Goal: Use online tool/utility: Utilize a website feature to perform a specific function

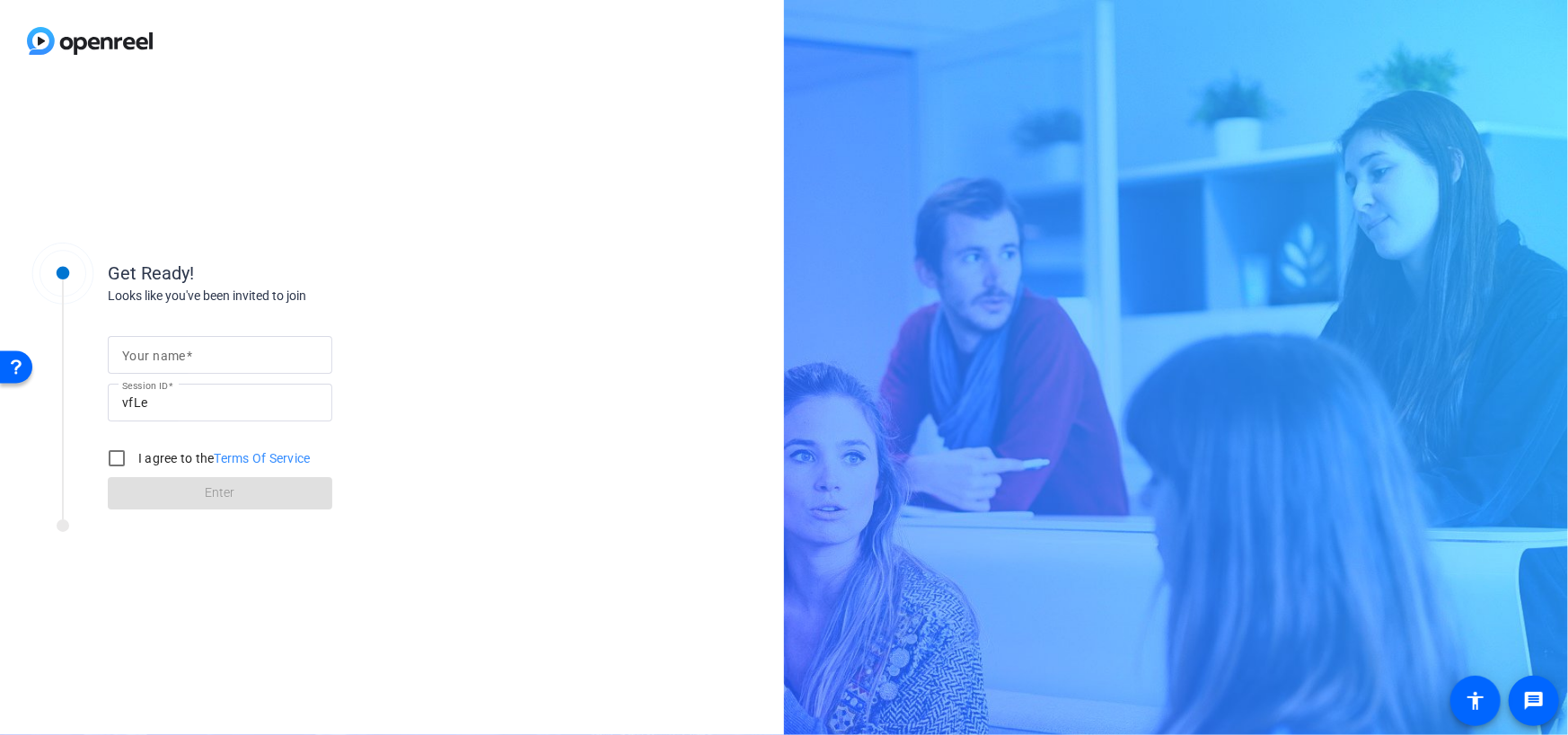
click at [157, 349] on mat-label "Your name" at bounding box center [154, 356] width 63 height 15
click at [157, 349] on input "Your name" at bounding box center [220, 354] width 196 height 21
click at [183, 350] on input "Luminosos Talent" at bounding box center [220, 354] width 196 height 21
type input "Luminoso Talent"
click at [117, 460] on input "I agree to the Terms Of Service" at bounding box center [116, 458] width 36 height 36
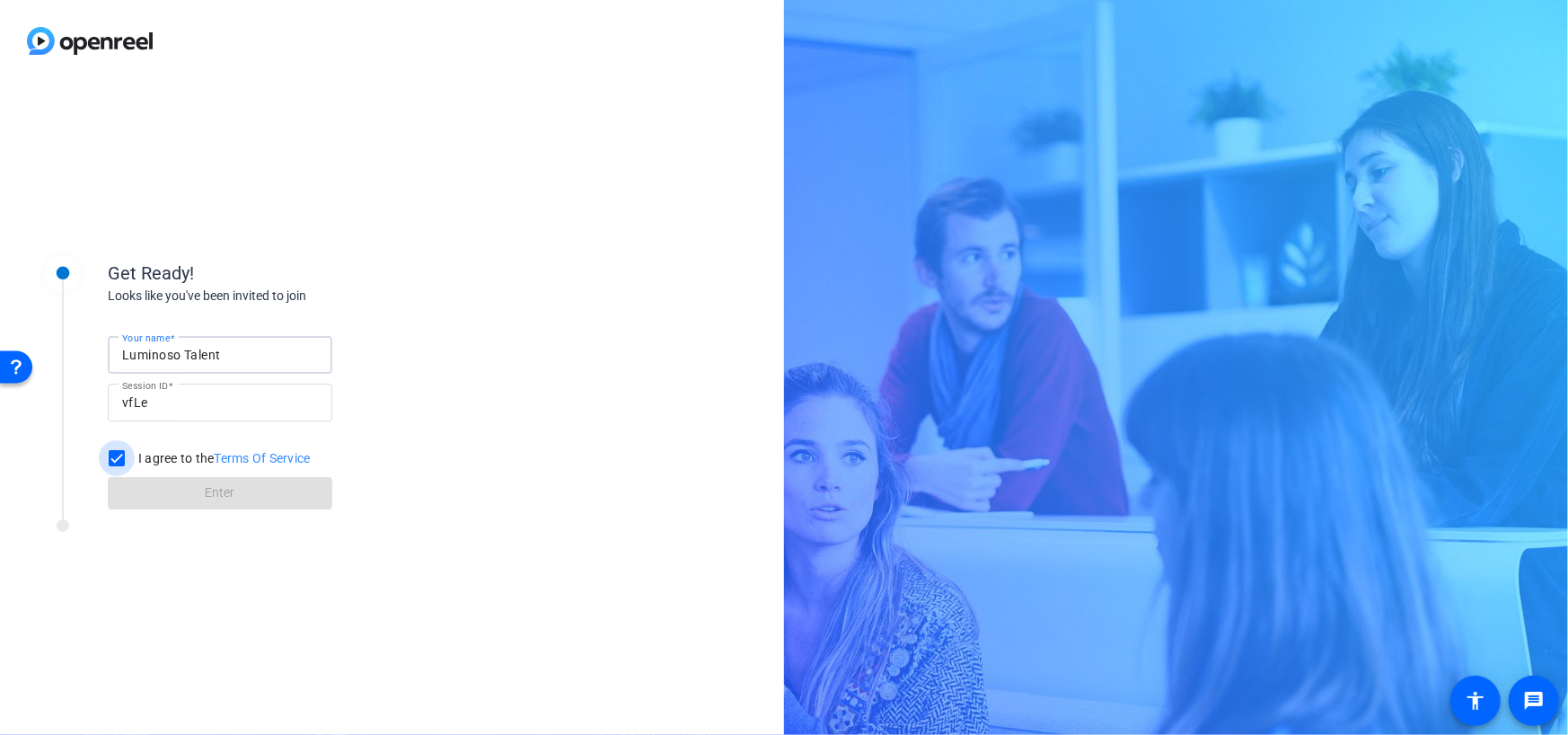
checkbox input "true"
click at [234, 494] on span "Enter" at bounding box center [221, 493] width 29 height 19
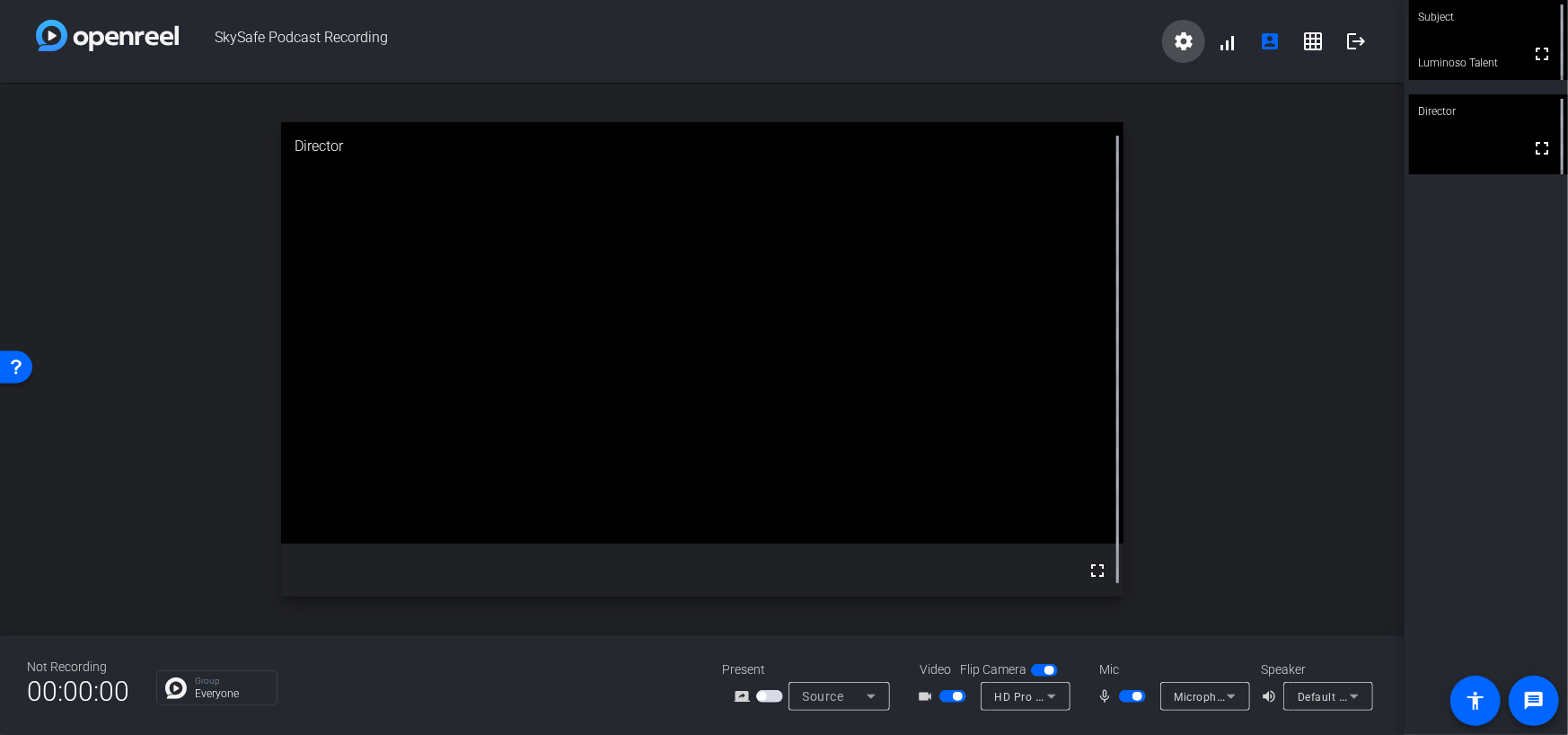
click at [1179, 45] on mat-icon "settings" at bounding box center [1184, 40] width 21 height 21
click at [1537, 695] on div at bounding box center [784, 367] width 1568 height 735
click at [1537, 695] on mat-icon "message" at bounding box center [1534, 700] width 21 height 21
click at [1471, 692] on mat-icon "accessibility" at bounding box center [1475, 700] width 21 height 21
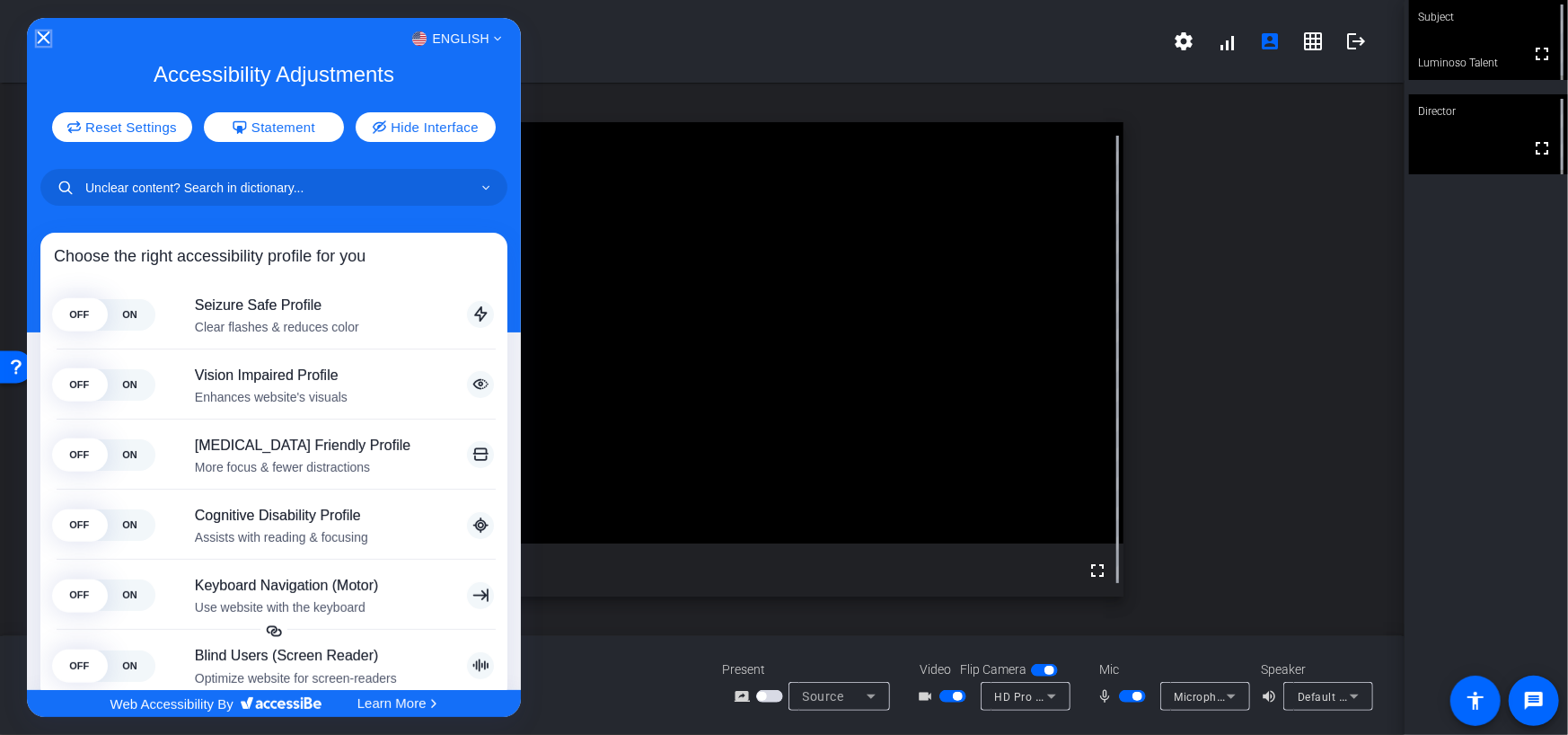
click at [46, 33] on icon "Close Accessibility Interface" at bounding box center [43, 38] width 13 height 13
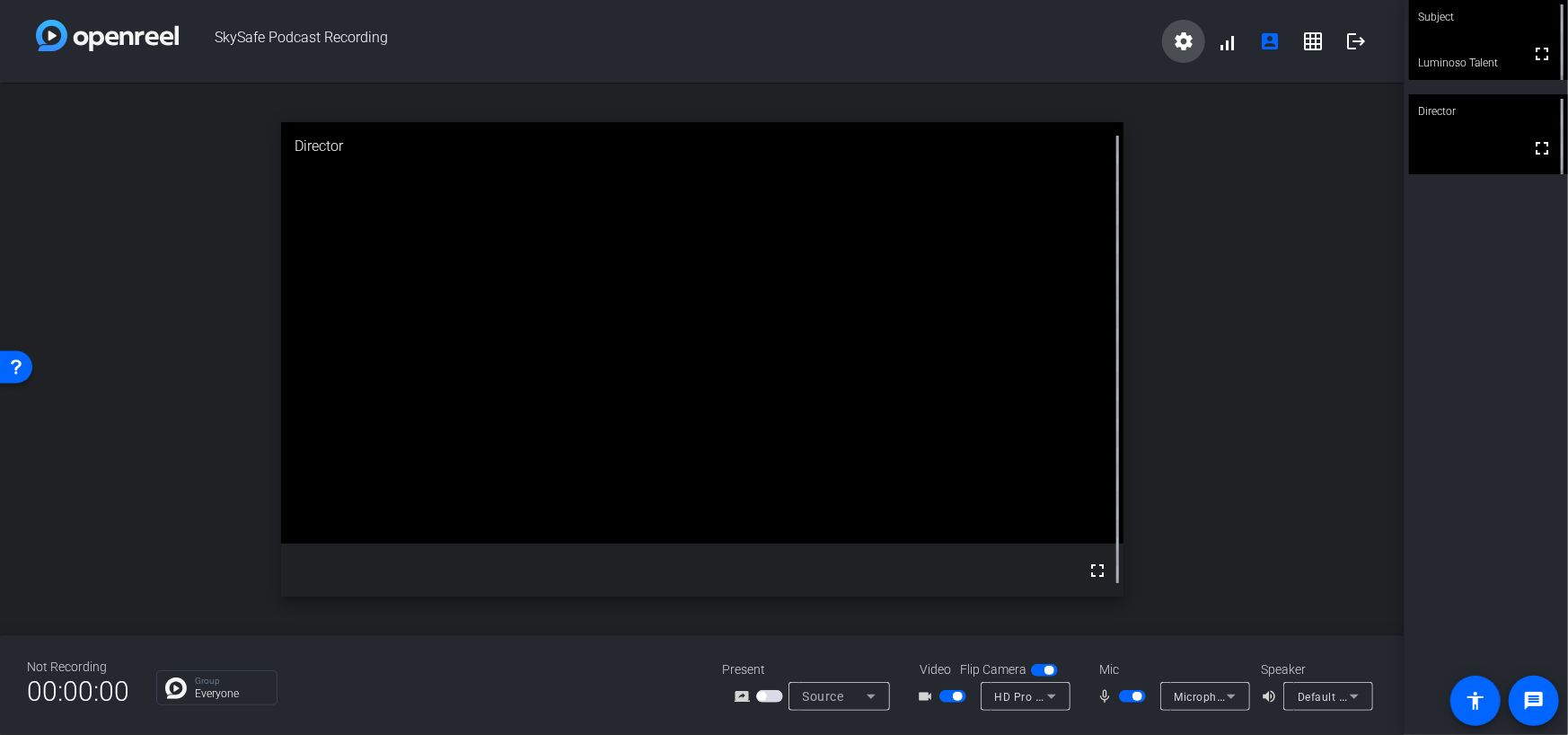
click at [1178, 35] on mat-icon "settings" at bounding box center [1184, 40] width 21 height 21
click at [1231, 694] on div at bounding box center [784, 367] width 1568 height 735
click at [1230, 690] on icon at bounding box center [1230, 695] width 21 height 21
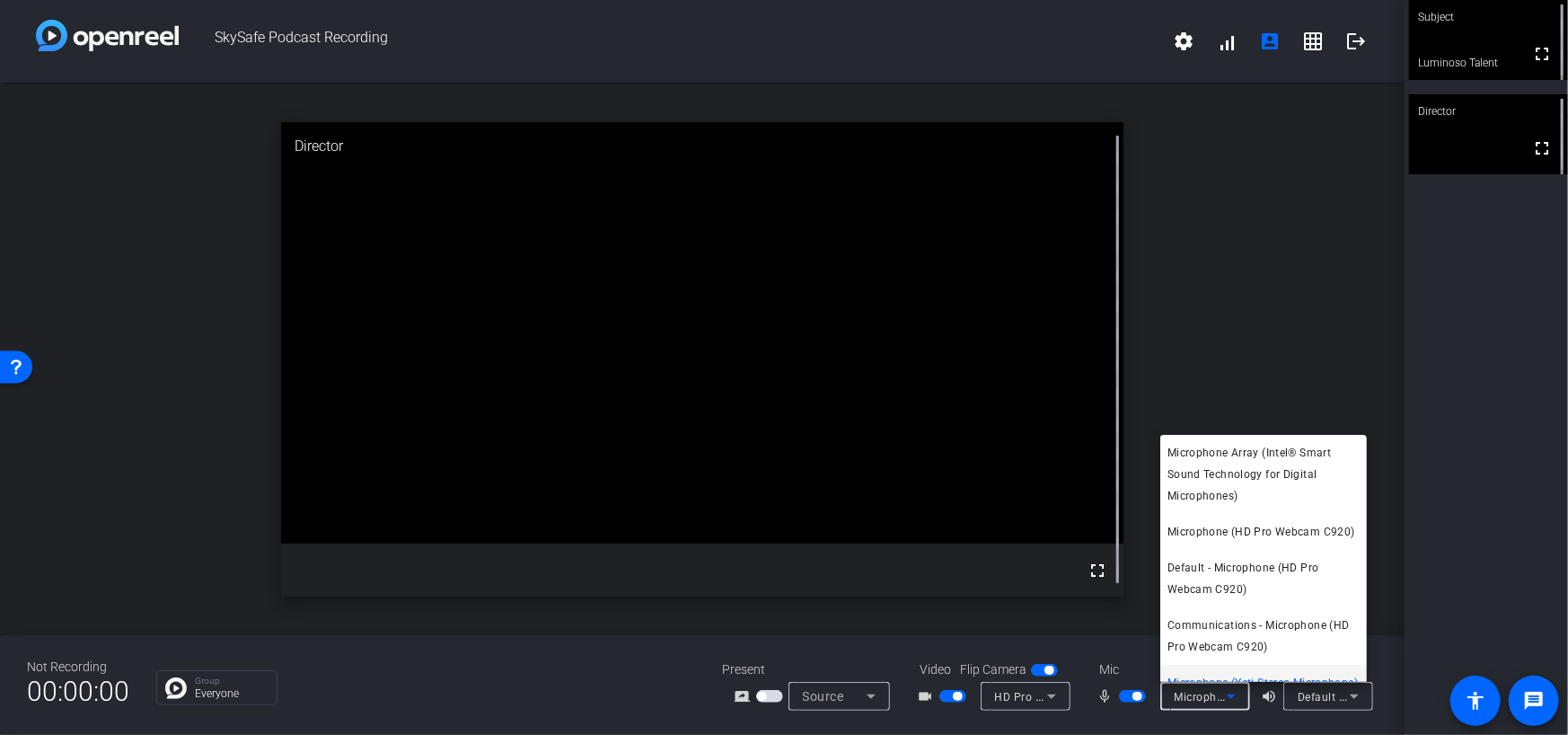
scroll to position [61, 0]
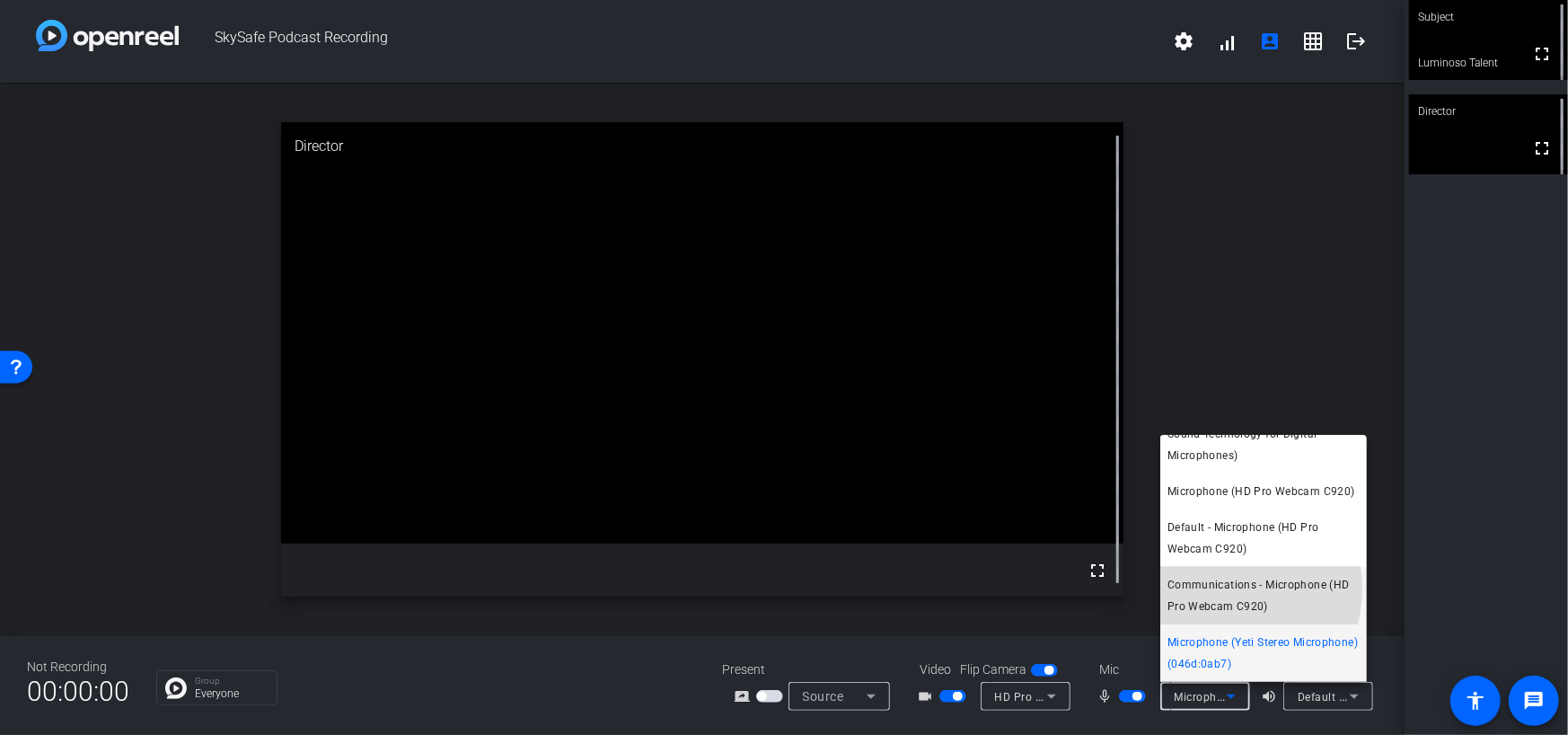
click at [1218, 590] on span "Communications - Microphone (HD Pro Webcam C920)" at bounding box center [1264, 595] width 192 height 43
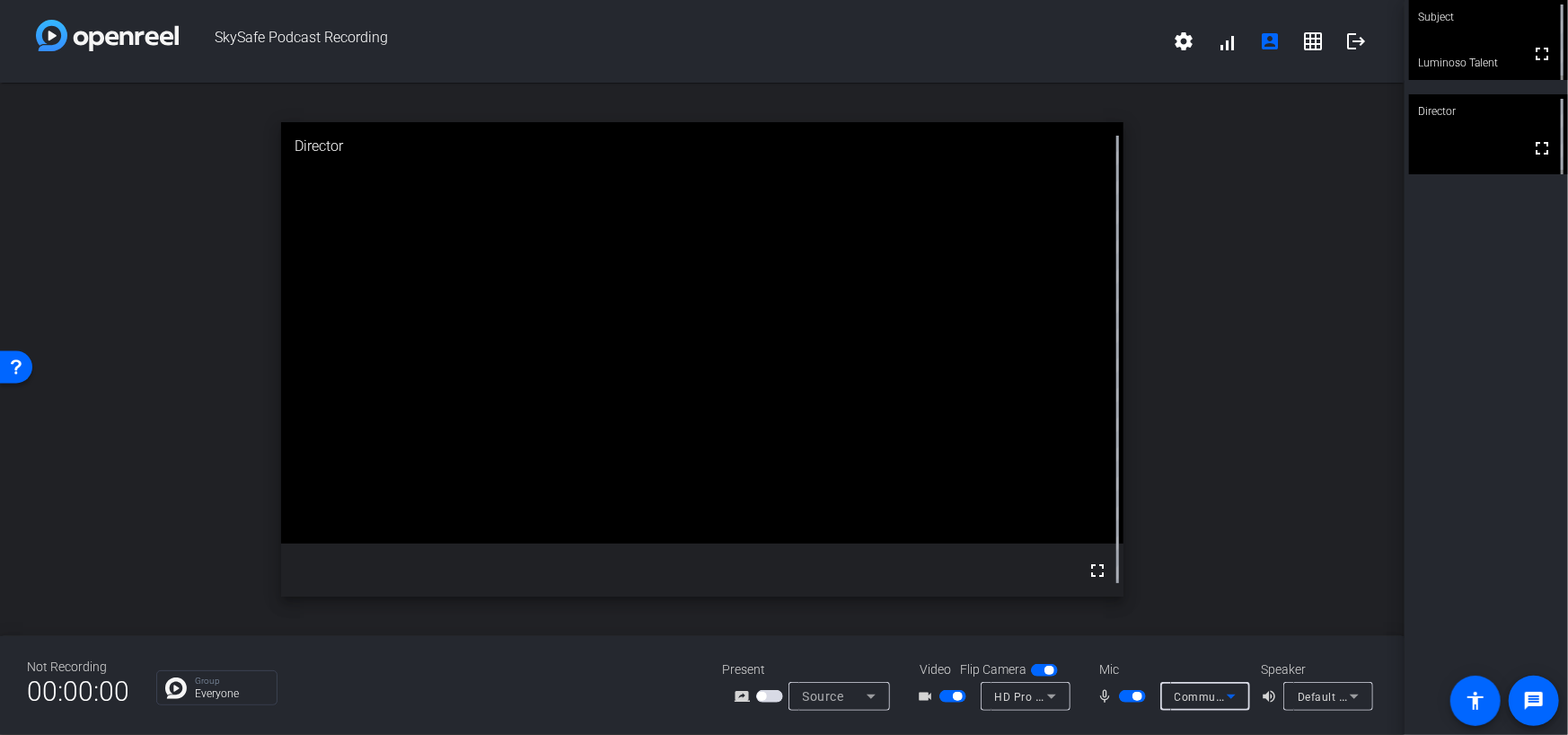
click at [1231, 692] on icon at bounding box center [1230, 695] width 21 height 21
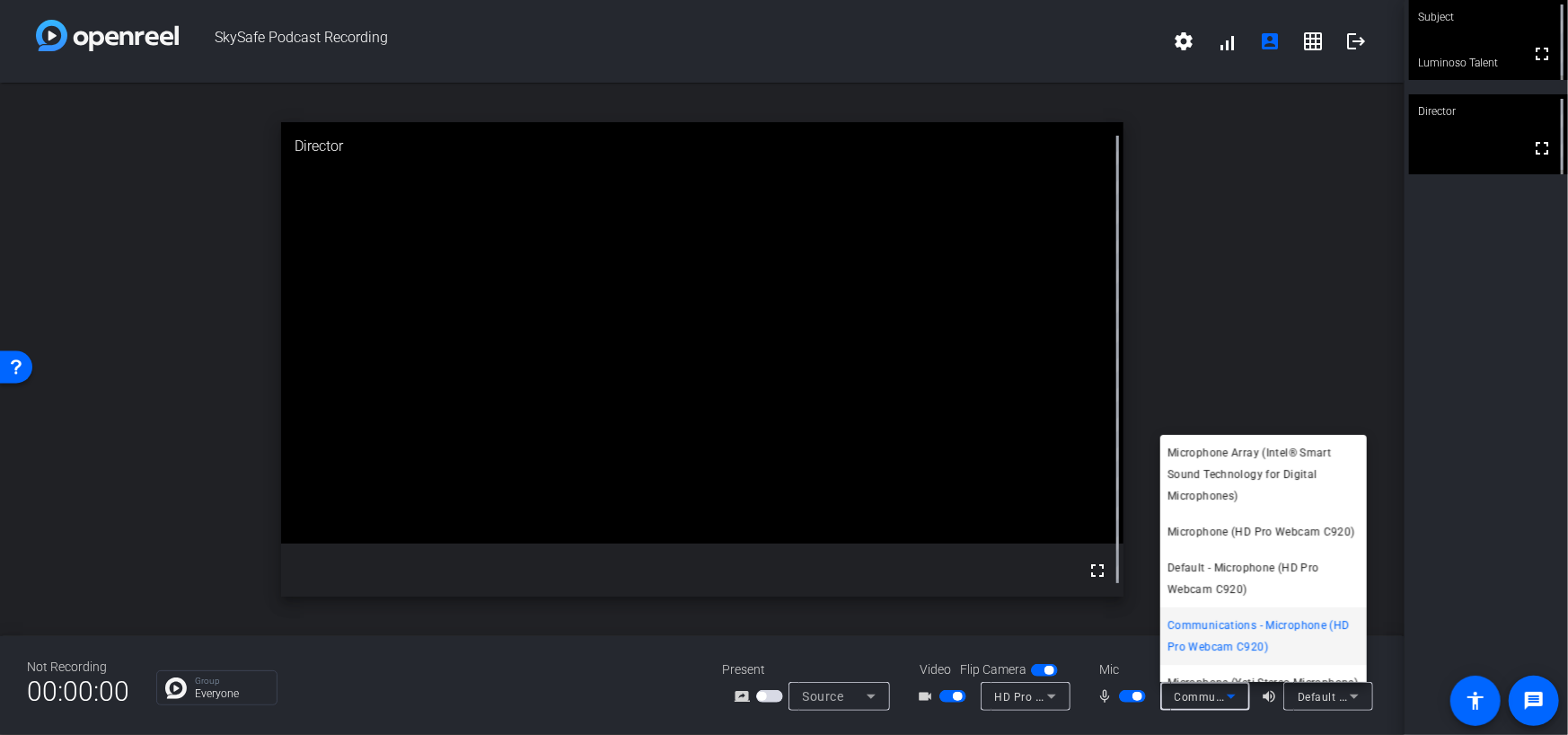
scroll to position [5, 0]
click at [1201, 476] on span "Microphone Array (Intel® Smart Sound Technology for Digital Microphones)" at bounding box center [1264, 470] width 192 height 64
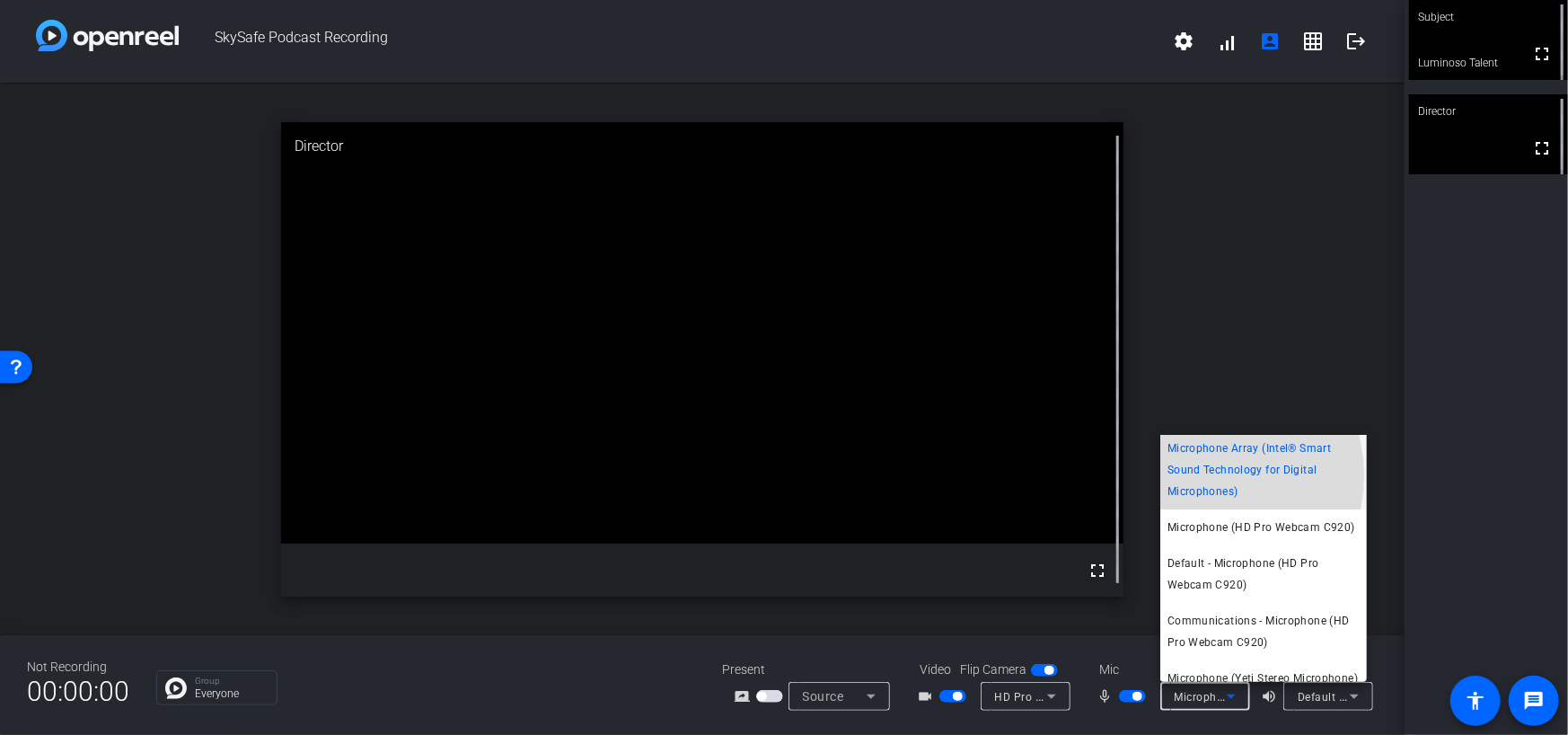
scroll to position [0, 0]
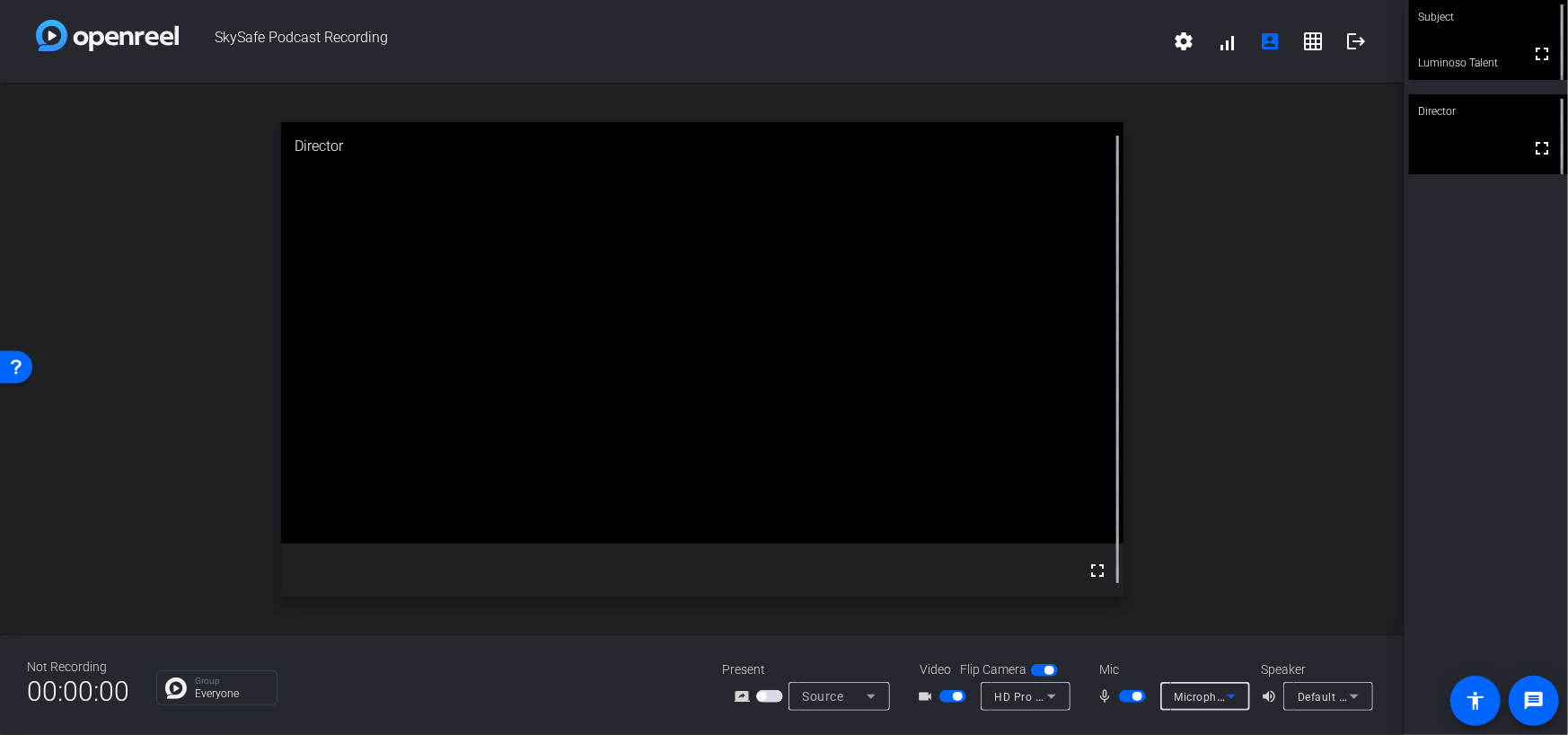
click at [1229, 697] on icon at bounding box center [1230, 695] width 21 height 21
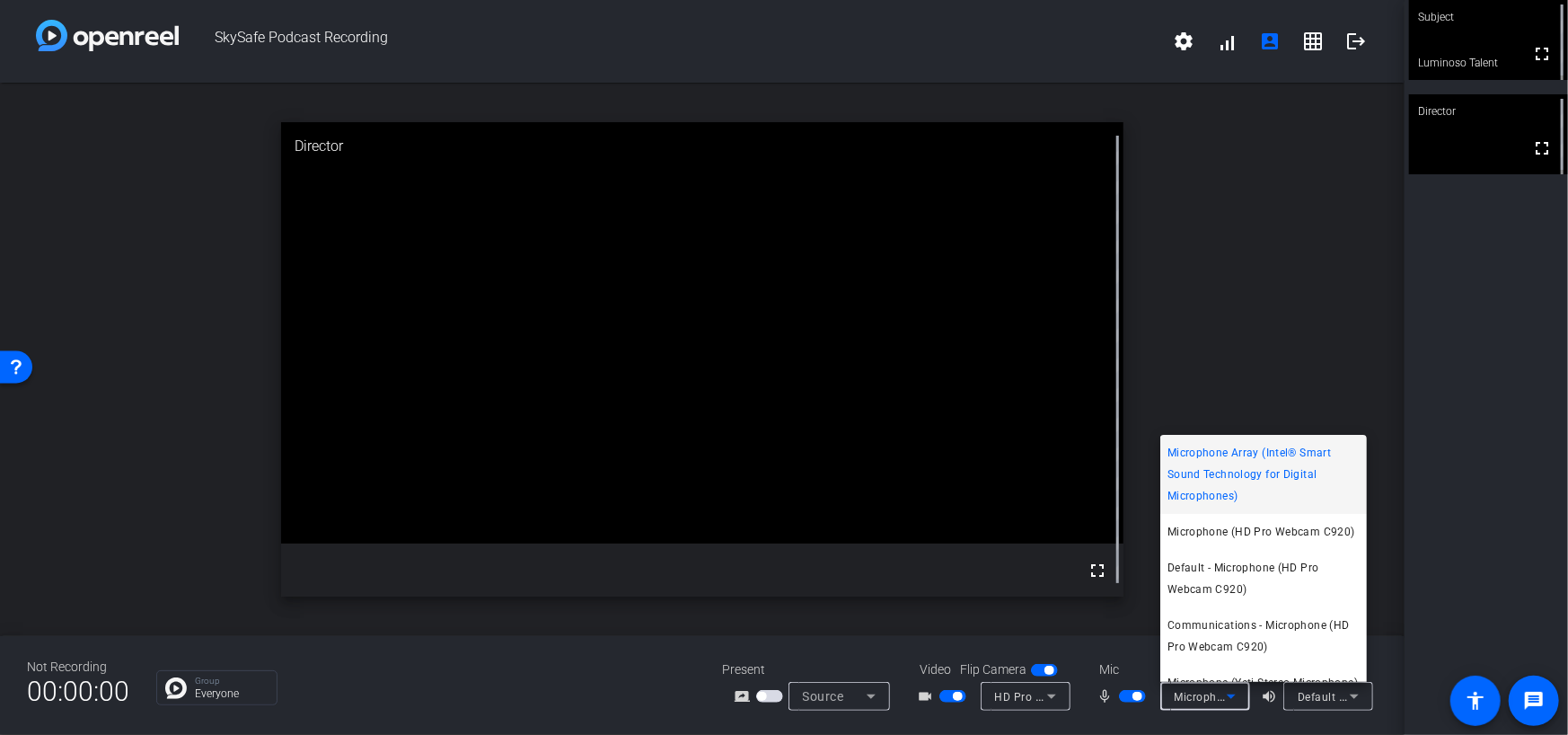
scroll to position [61, 0]
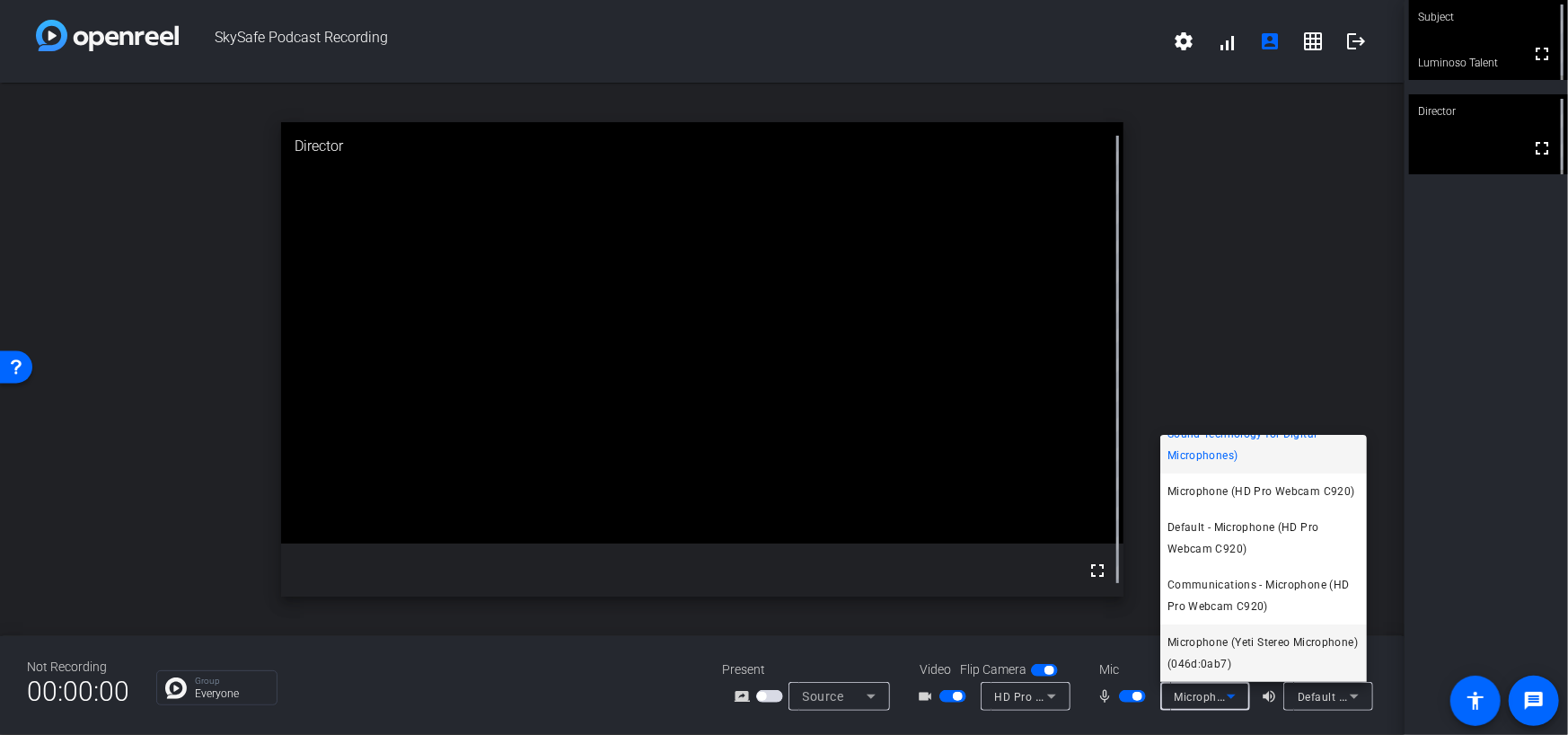
click at [1240, 659] on span "Microphone (Yeti Stereo Microphone) (046d:0ab7)" at bounding box center [1264, 653] width 192 height 43
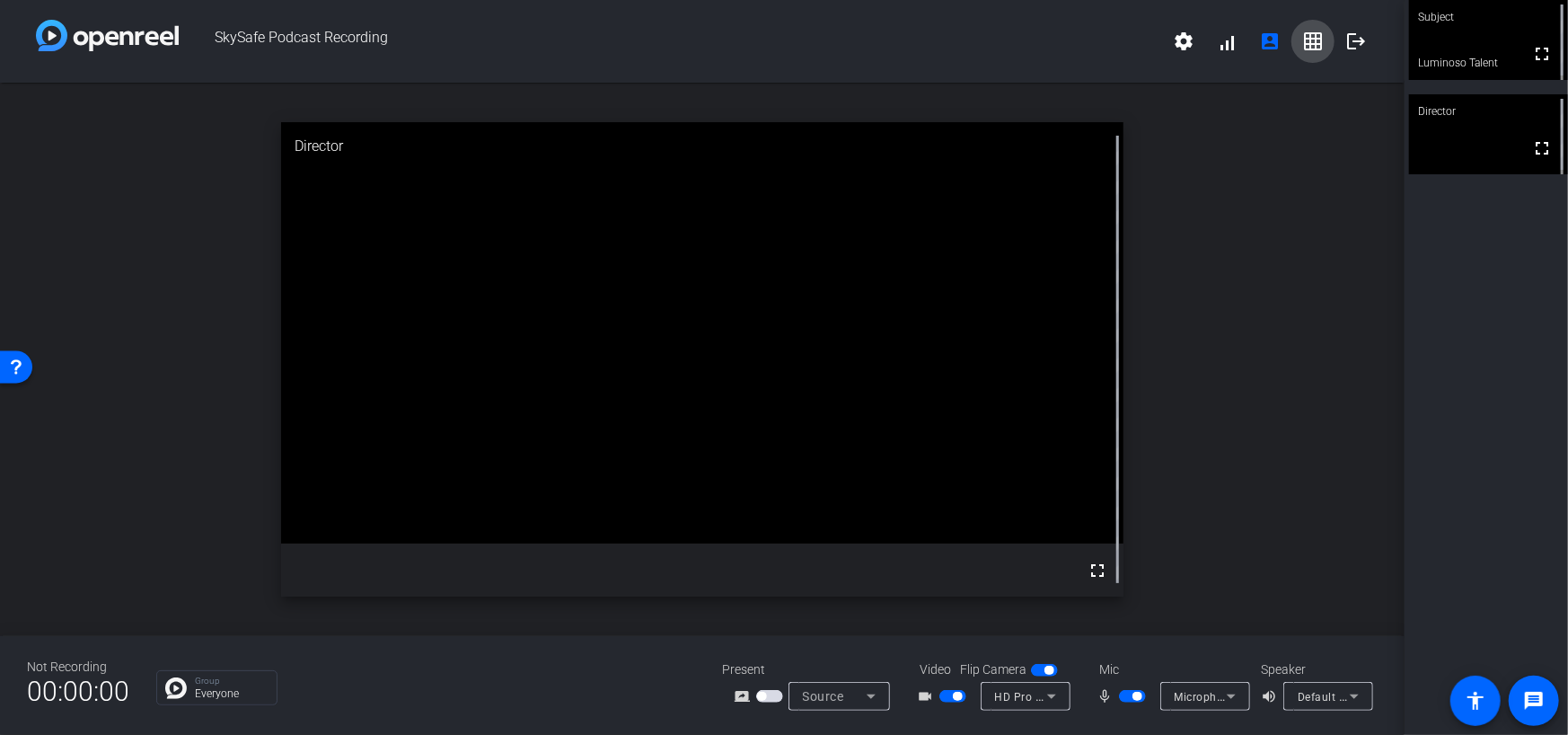
click at [1319, 43] on mat-icon "grid_on" at bounding box center [1312, 40] width 21 height 21
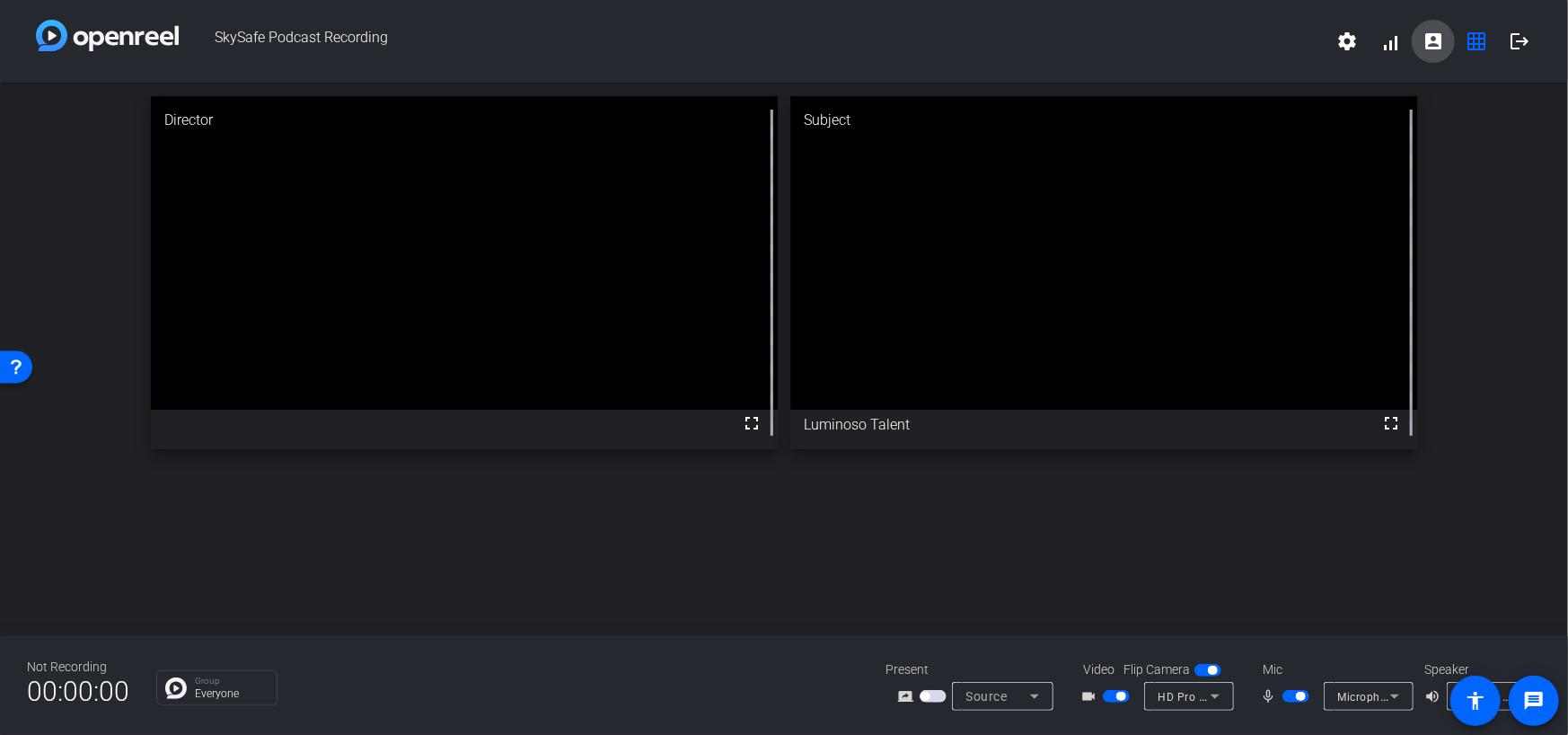
click at [1425, 41] on mat-icon "account_box" at bounding box center [1433, 40] width 21 height 21
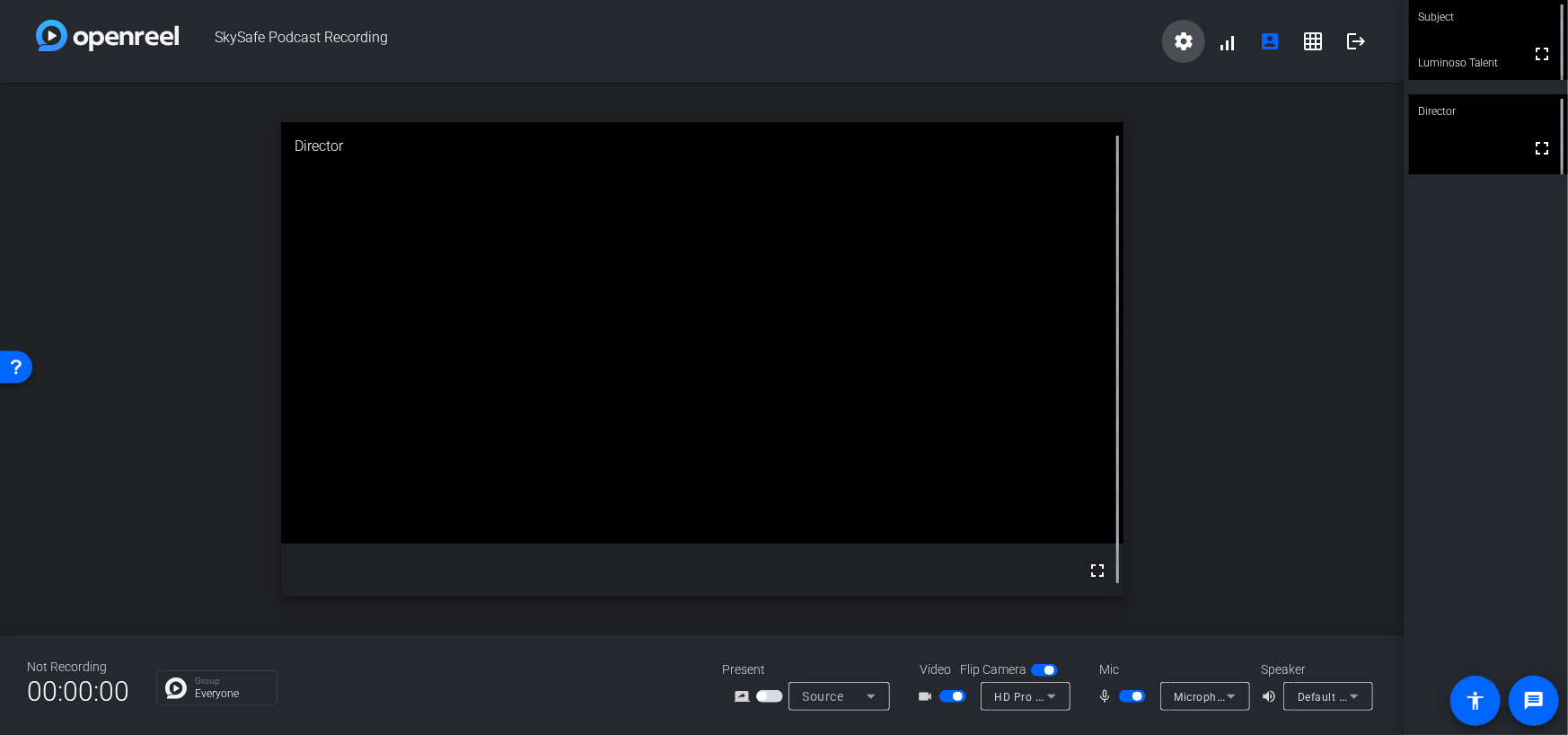
click at [1191, 41] on mat-icon "settings" at bounding box center [1184, 40] width 21 height 21
click at [27, 362] on div "Open Resource Center" at bounding box center [16, 365] width 32 height 32
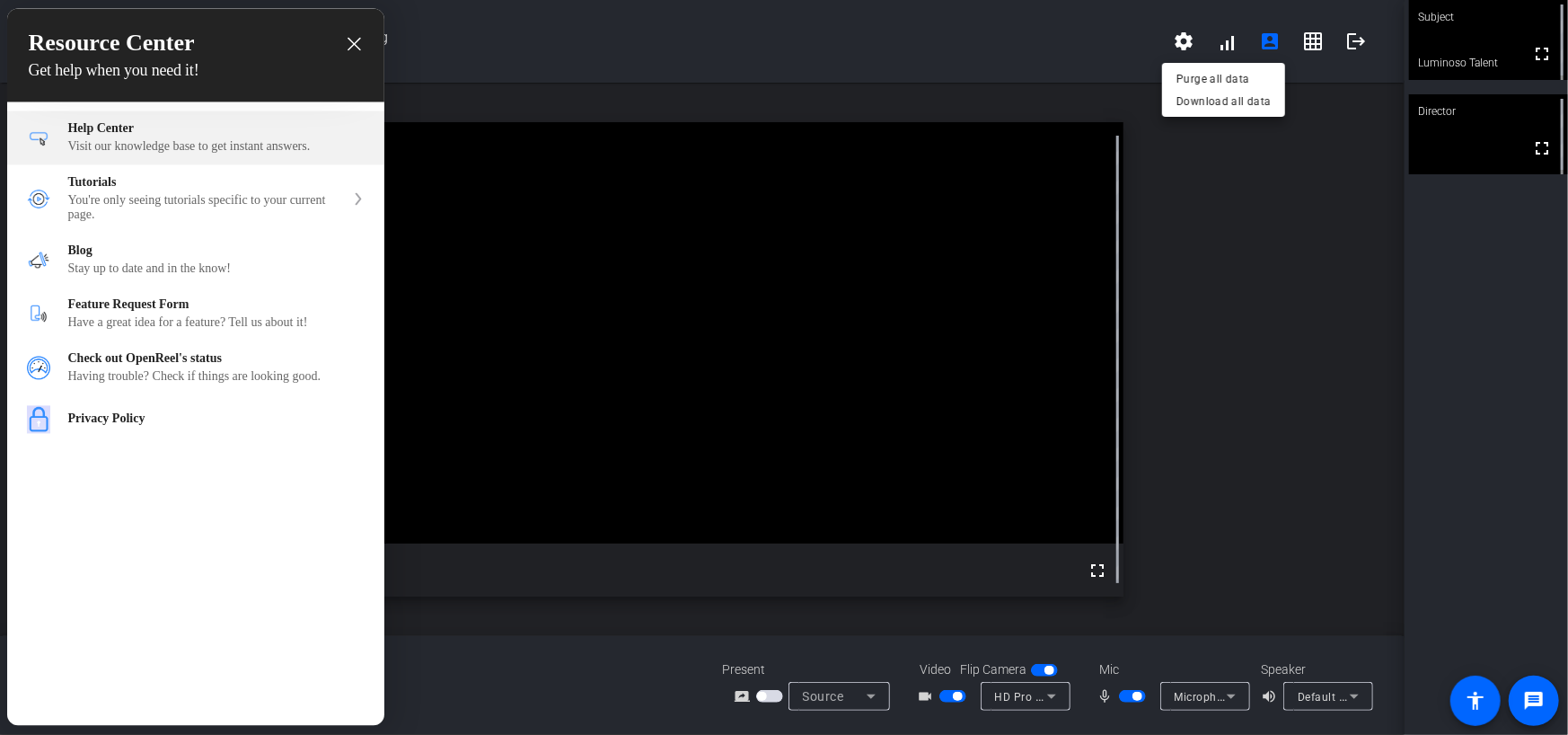
click at [156, 140] on div "Help Center Visit our knowledge base to get instant answers." at bounding box center [216, 138] width 296 height 32
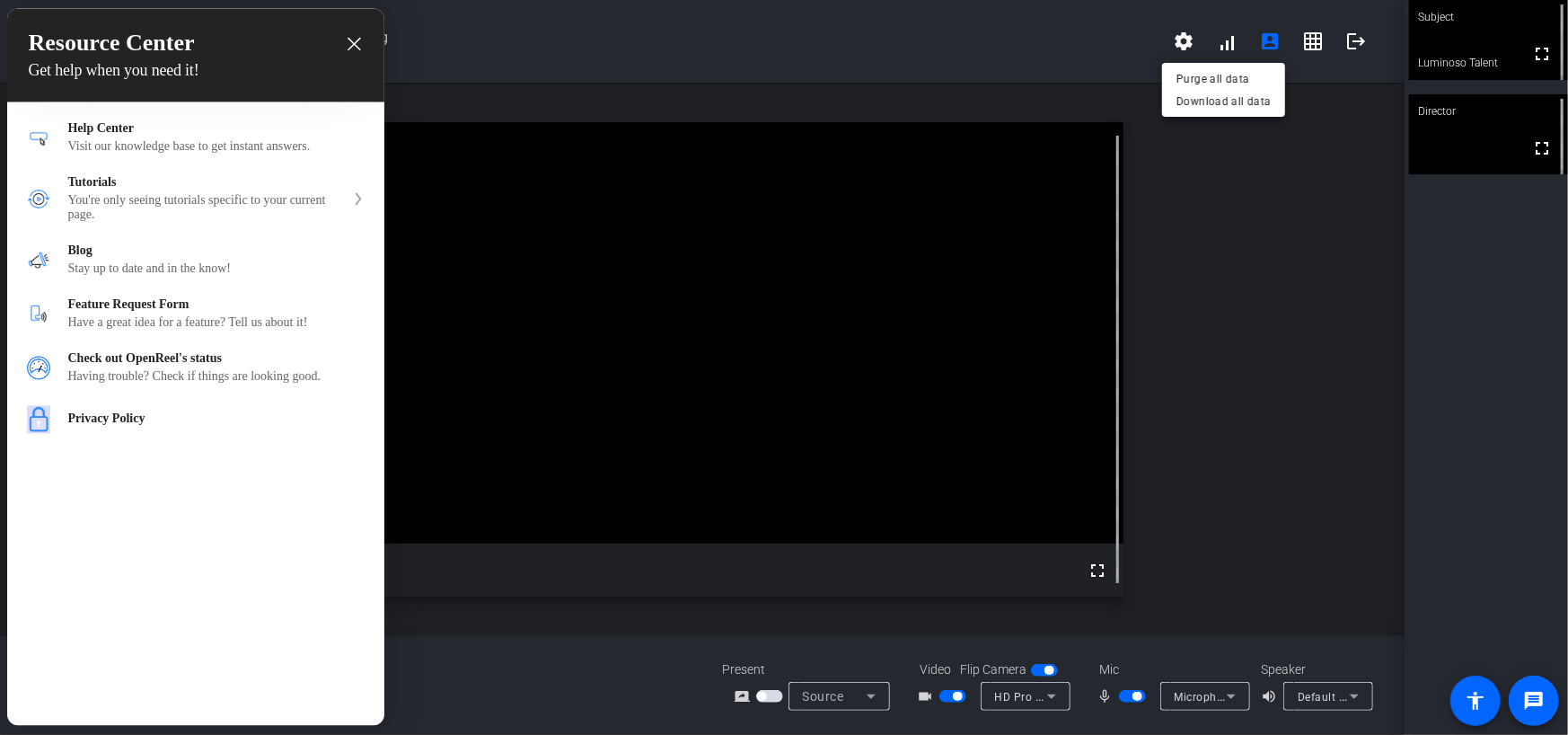
click at [359, 36] on div "close resource center" at bounding box center [354, 44] width 17 height 17
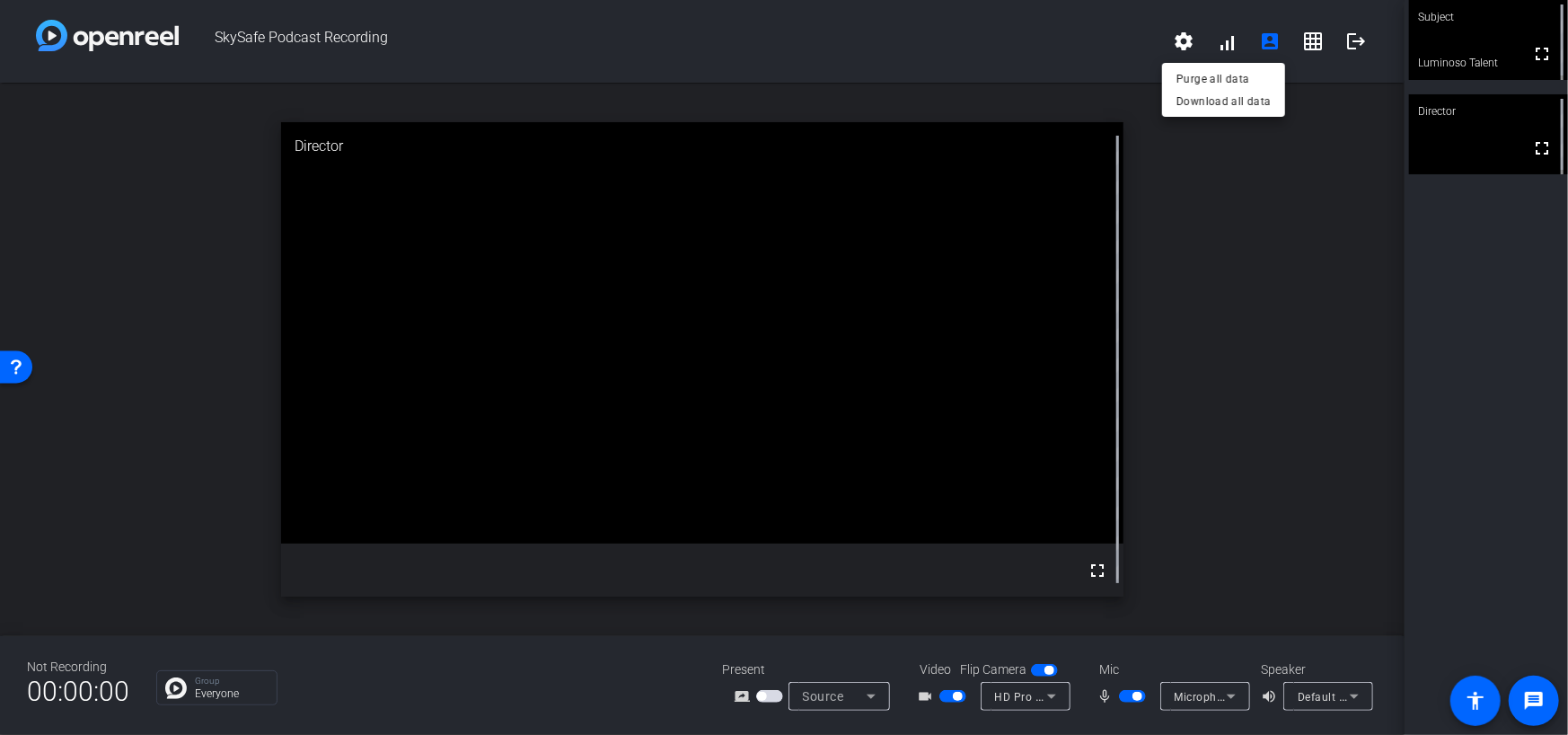
click at [1351, 42] on div at bounding box center [784, 367] width 1568 height 735
click at [1351, 41] on mat-icon "logout" at bounding box center [1356, 40] width 21 height 21
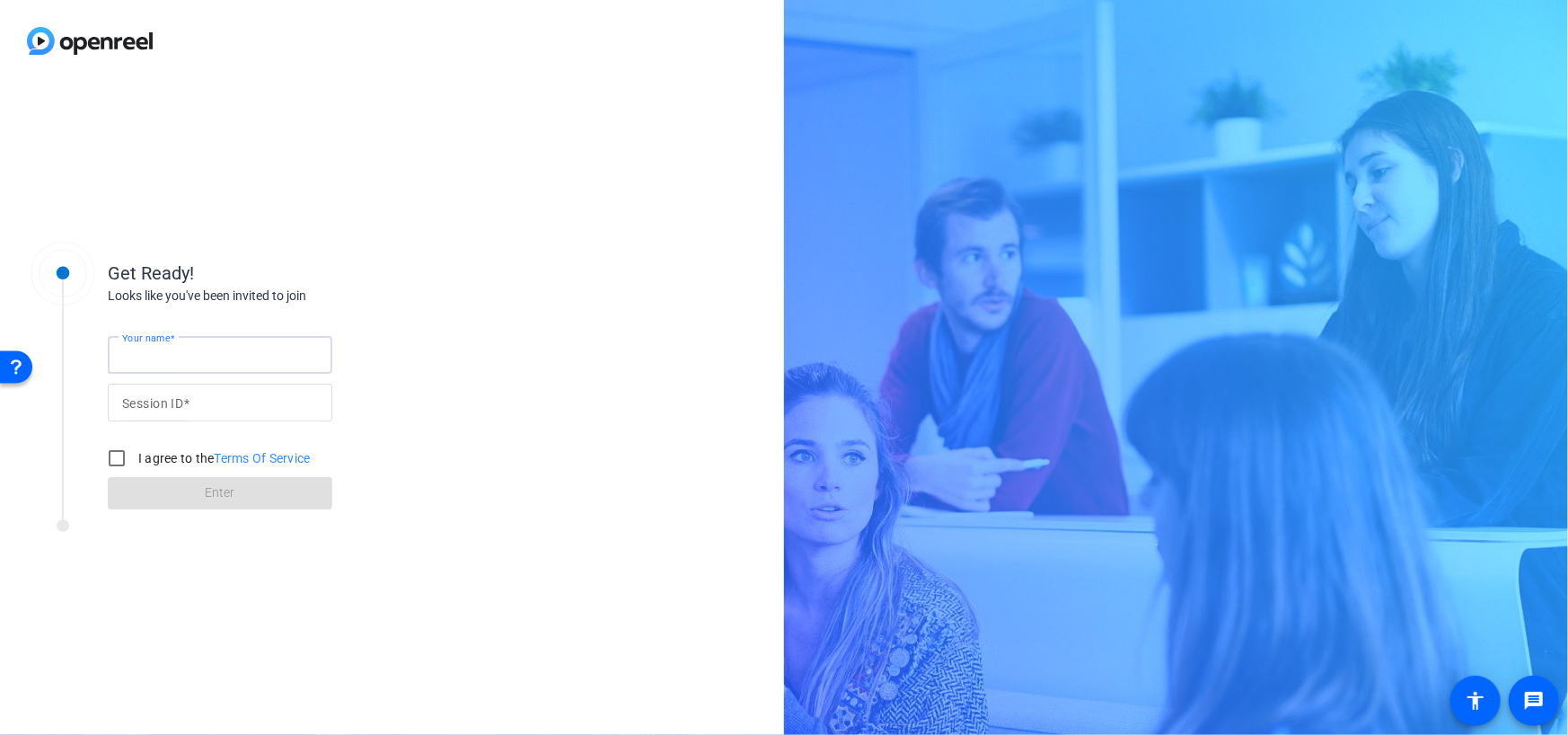
click at [253, 352] on input "Your name" at bounding box center [220, 354] width 196 height 21
type input "Larry"
click at [112, 461] on input "I agree to the Terms Of Service" at bounding box center [116, 458] width 36 height 36
checkbox input "true"
click at [241, 495] on form "Your name Larry Session ID I agree to the Terms Of Service Enter" at bounding box center [220, 418] width 224 height 183
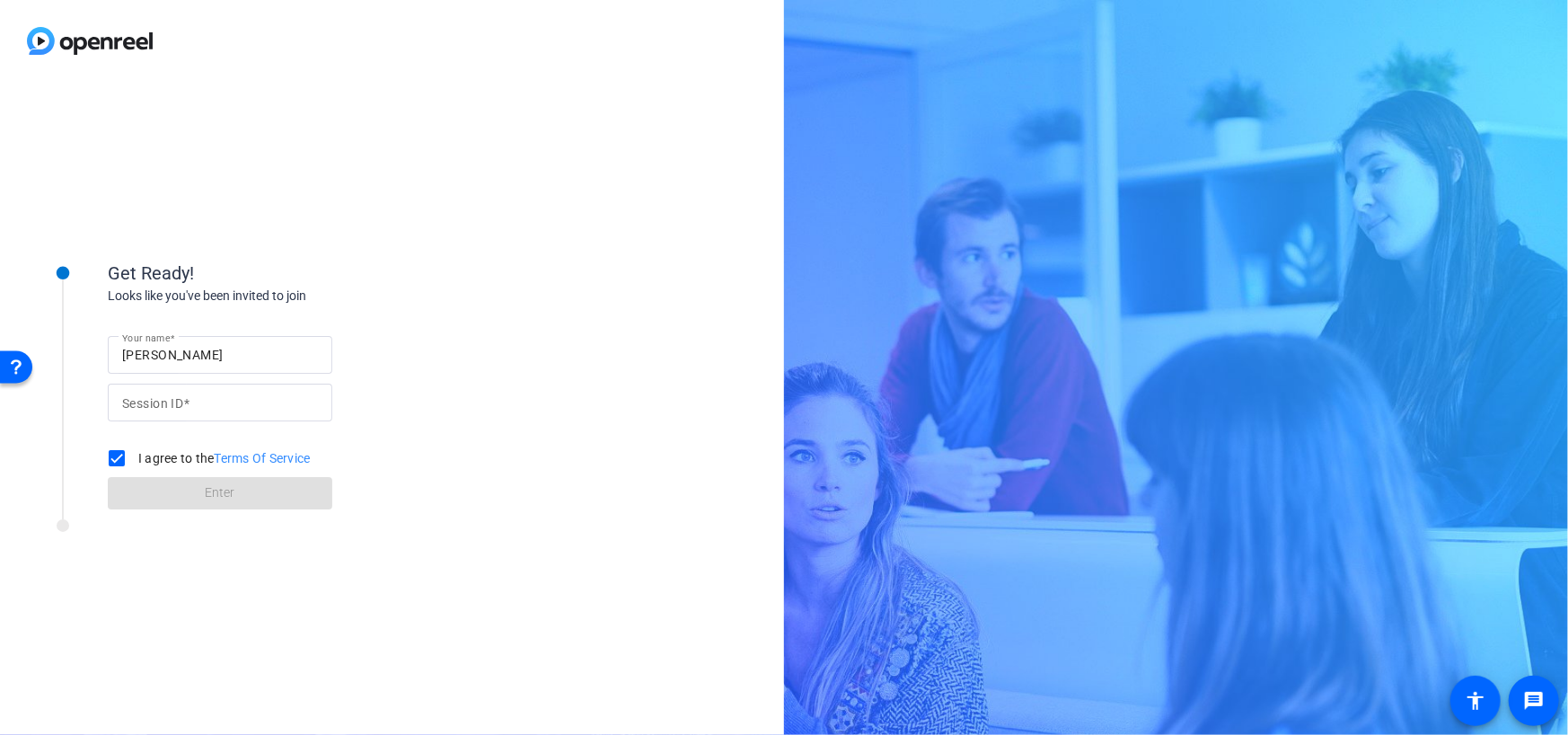
click at [186, 401] on span at bounding box center [186, 404] width 6 height 15
click at [186, 401] on input "Session ID" at bounding box center [220, 402] width 196 height 21
click at [230, 351] on input "Your name" at bounding box center [220, 354] width 196 height 21
type input "Larry"
click at [114, 454] on input "I agree to the Terms Of Service" at bounding box center [116, 458] width 36 height 36
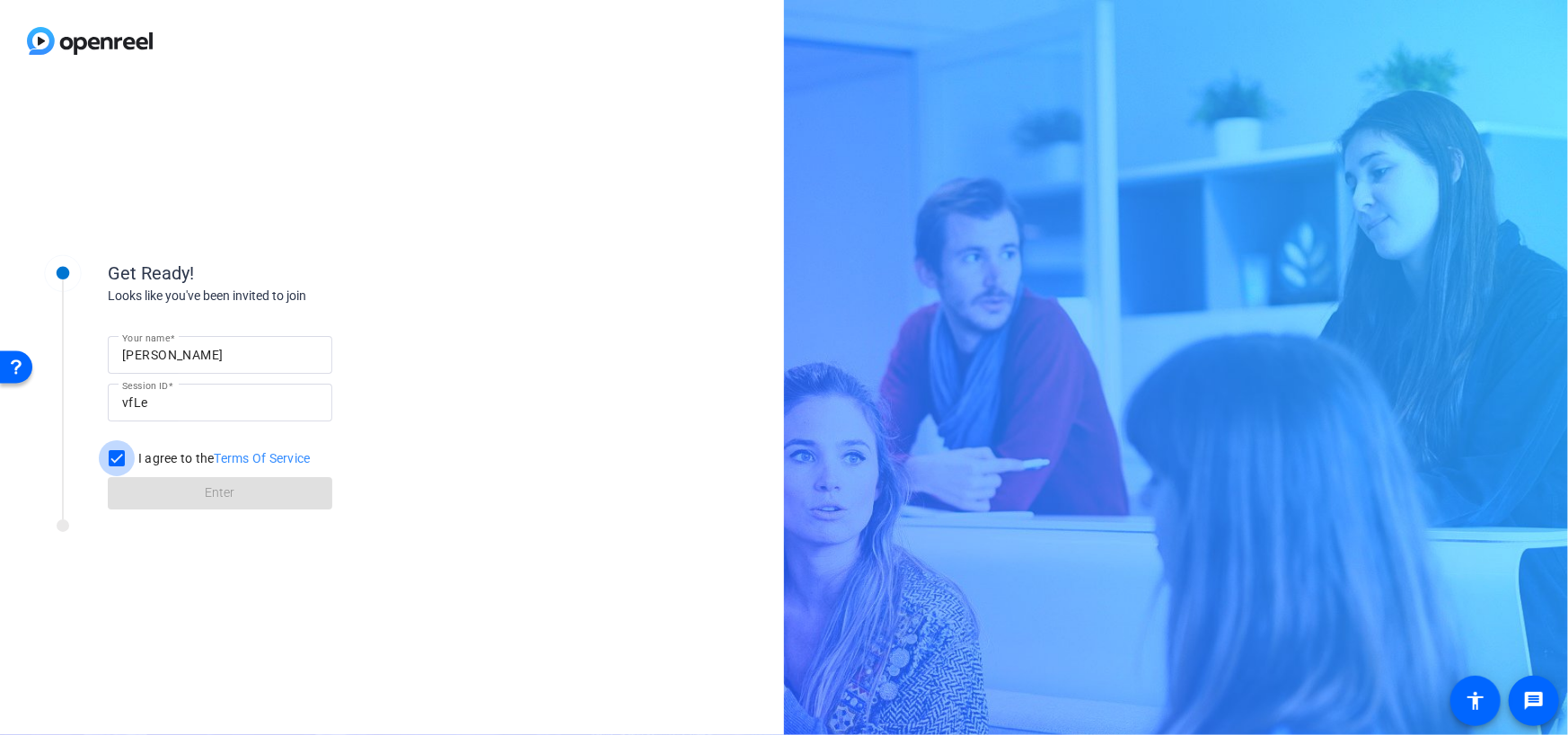
checkbox input "true"
click at [164, 496] on span at bounding box center [220, 493] width 224 height 43
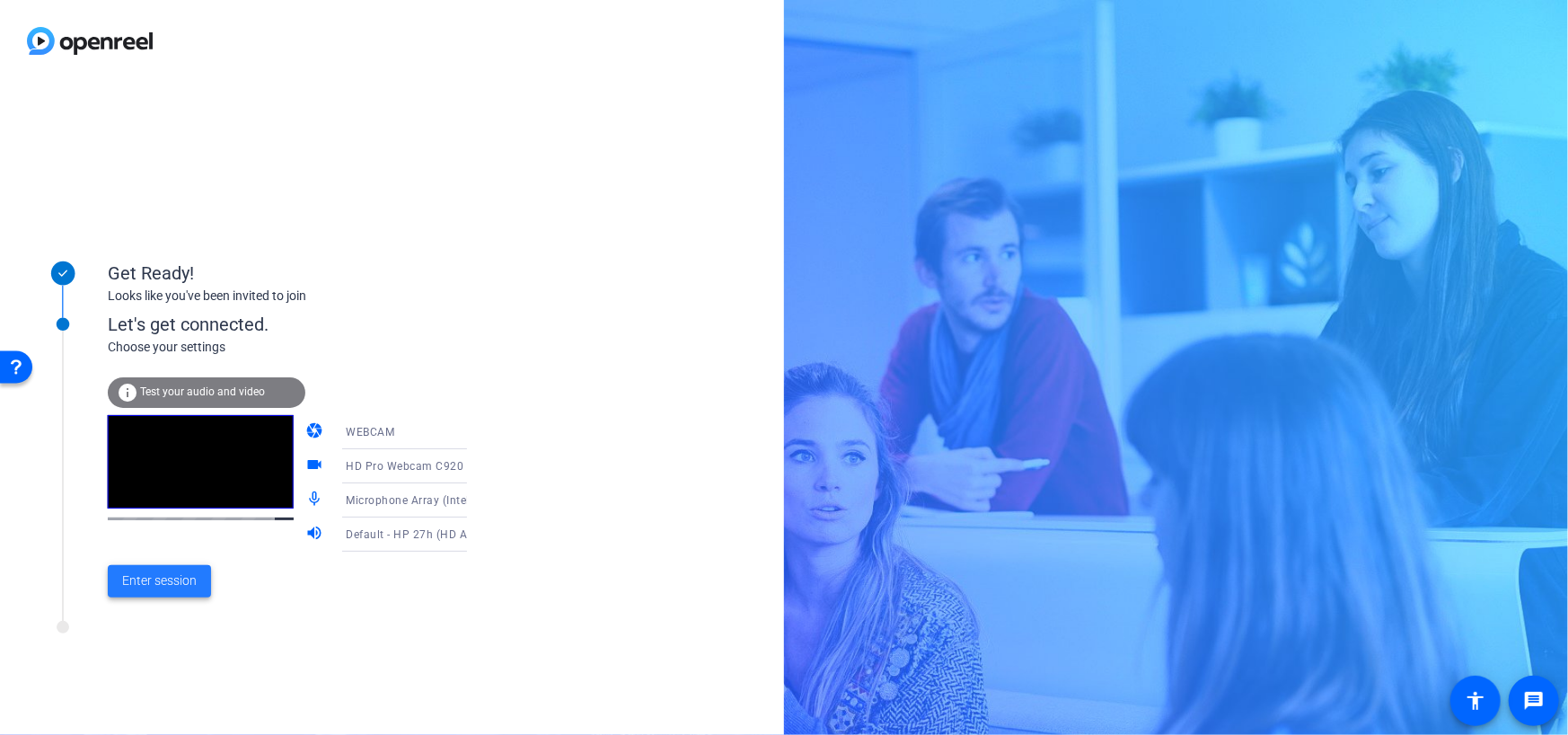
click at [162, 591] on span "Enter session" at bounding box center [159, 580] width 74 height 19
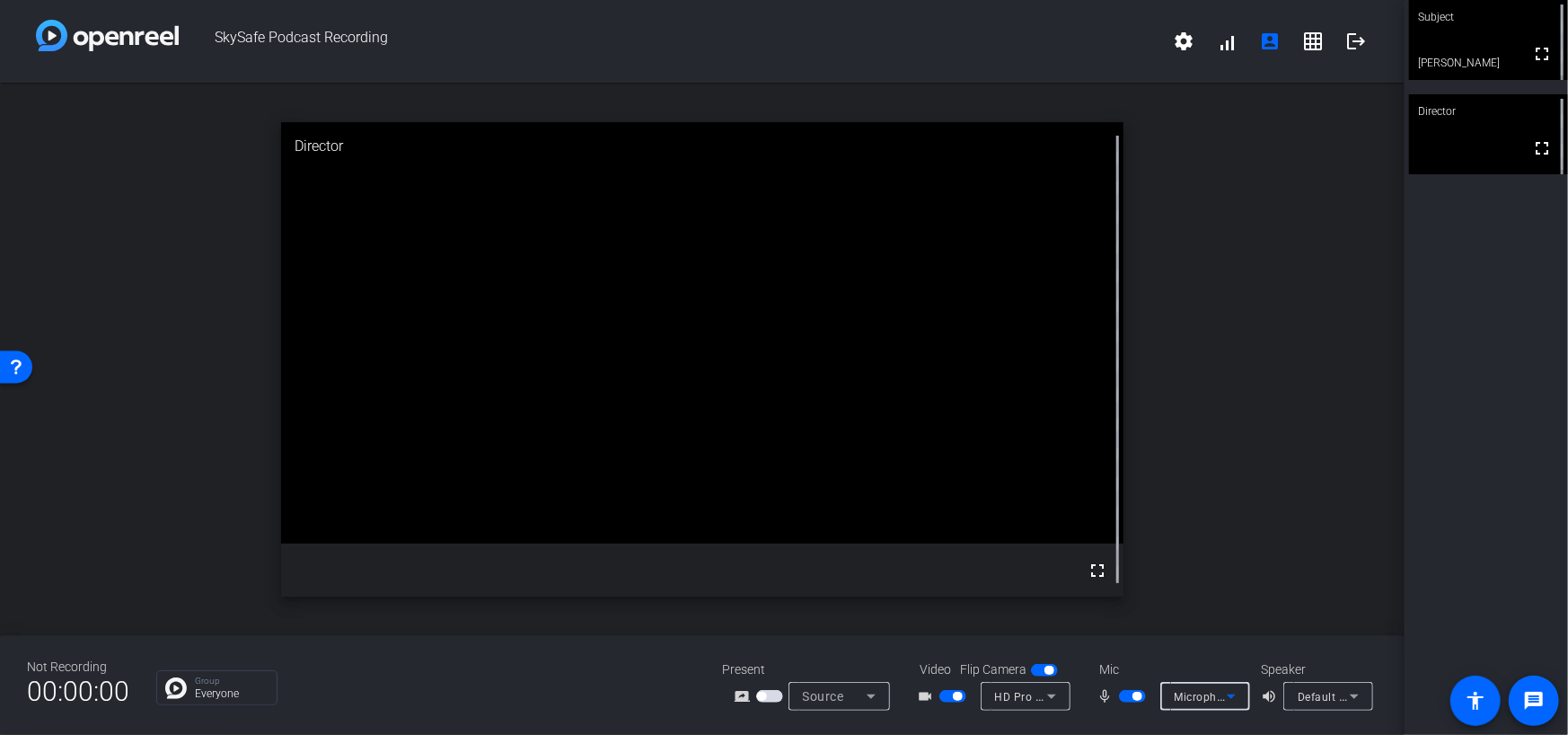
click at [1234, 695] on icon at bounding box center [1231, 696] width 9 height 5
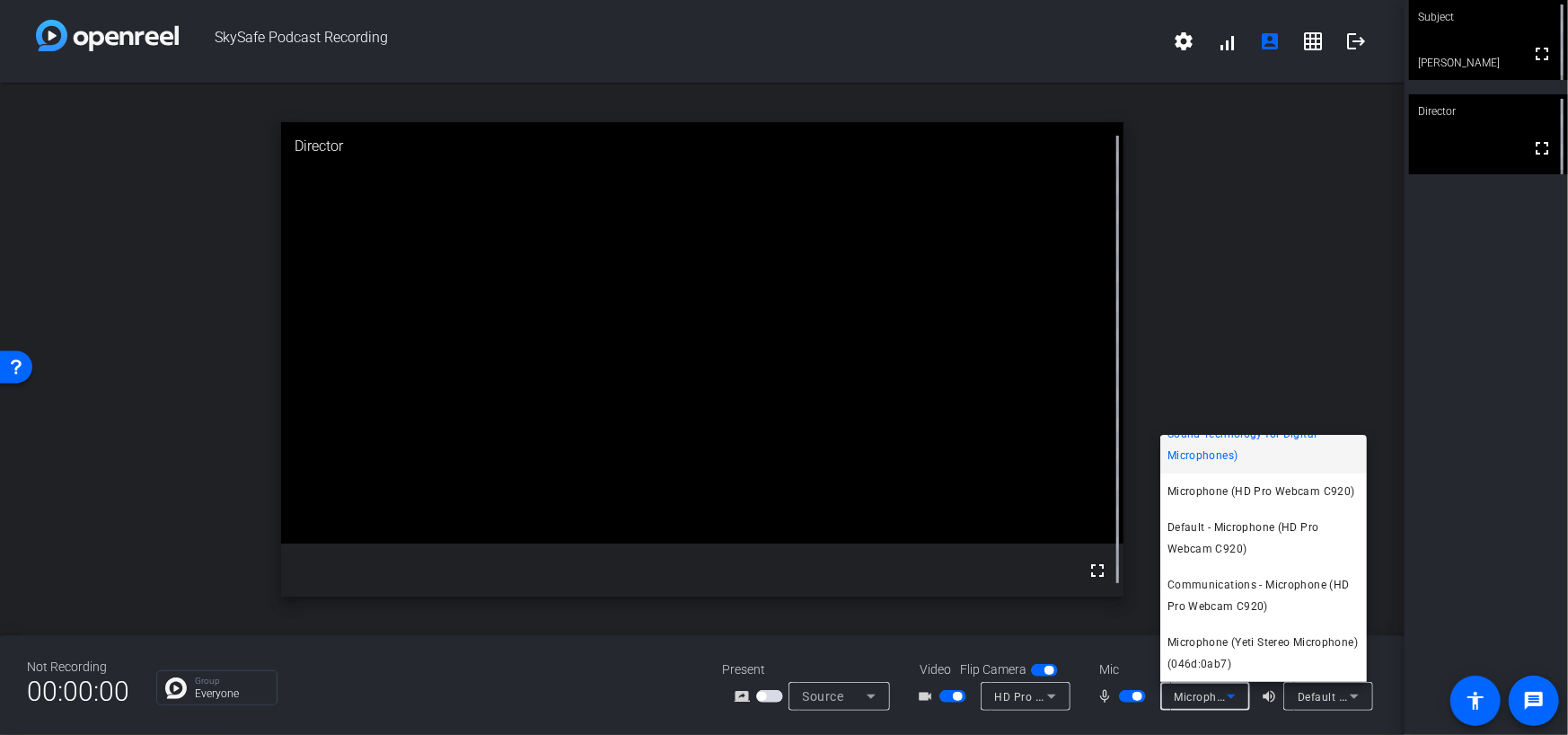
scroll to position [61, 0]
click at [1251, 656] on span "Microphone (Yeti Stereo Microphone) (046d:0ab7)" at bounding box center [1264, 653] width 192 height 43
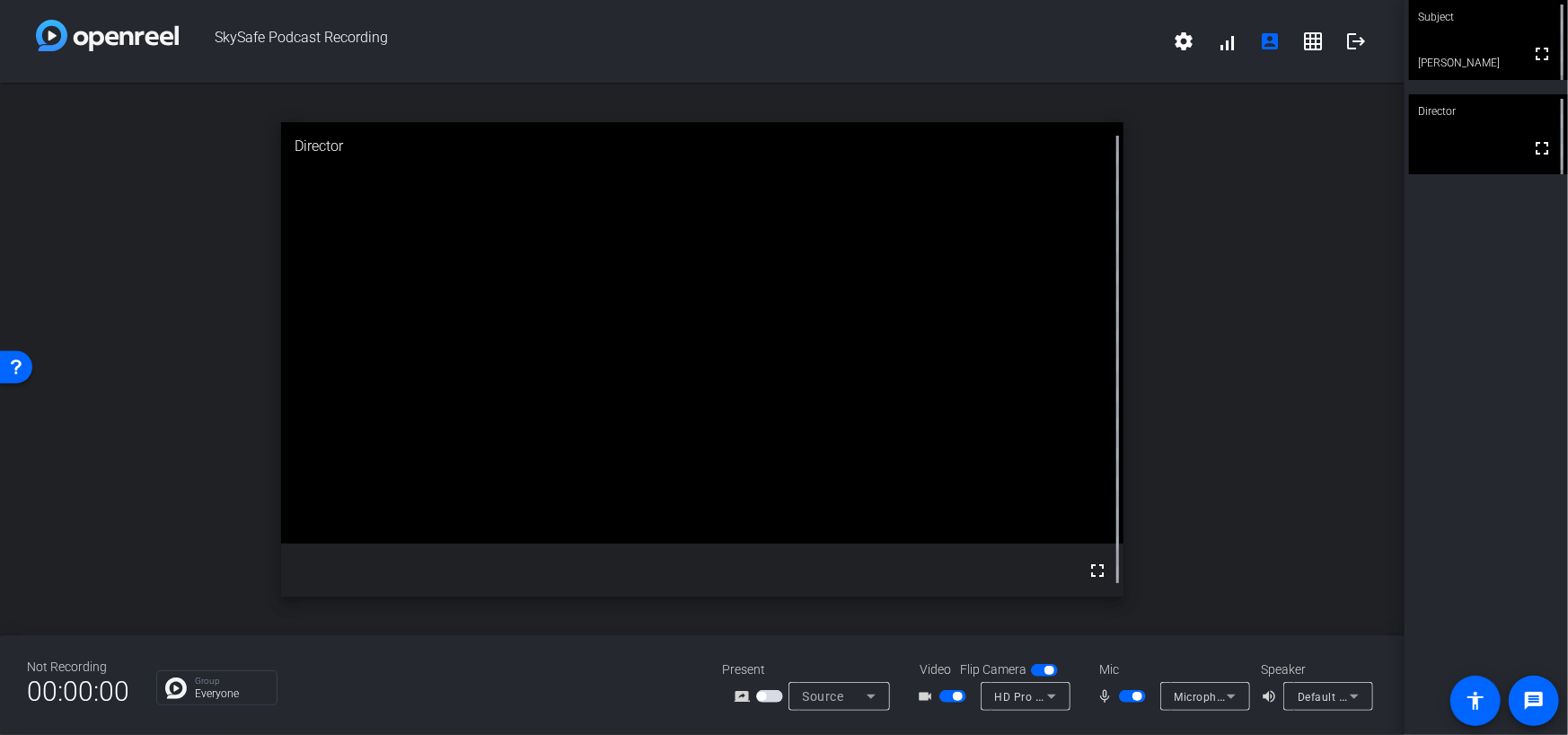
click at [768, 692] on span "button" at bounding box center [769, 696] width 27 height 13
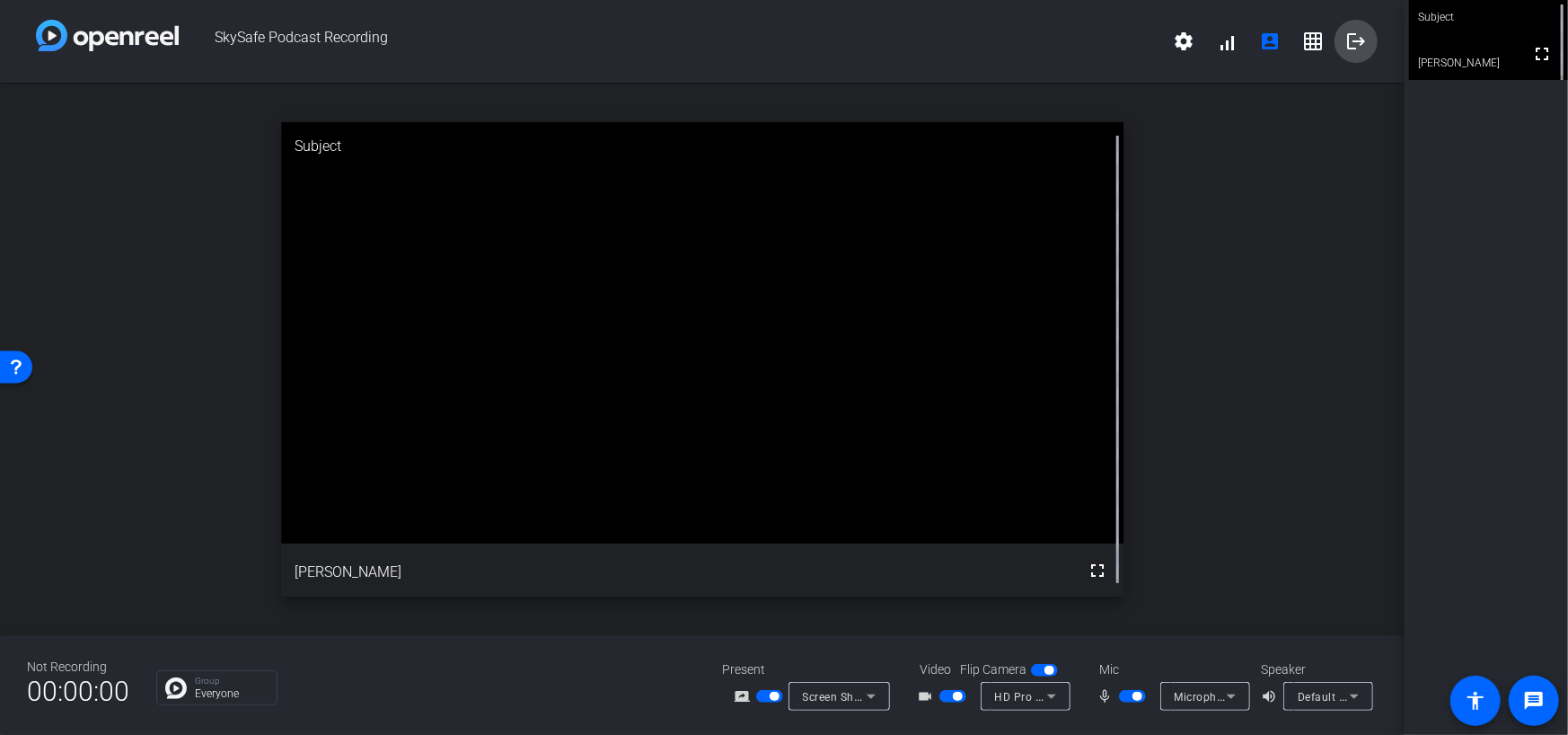
click at [1353, 36] on mat-icon "logout" at bounding box center [1356, 40] width 21 height 21
